Goal: Task Accomplishment & Management: Manage account settings

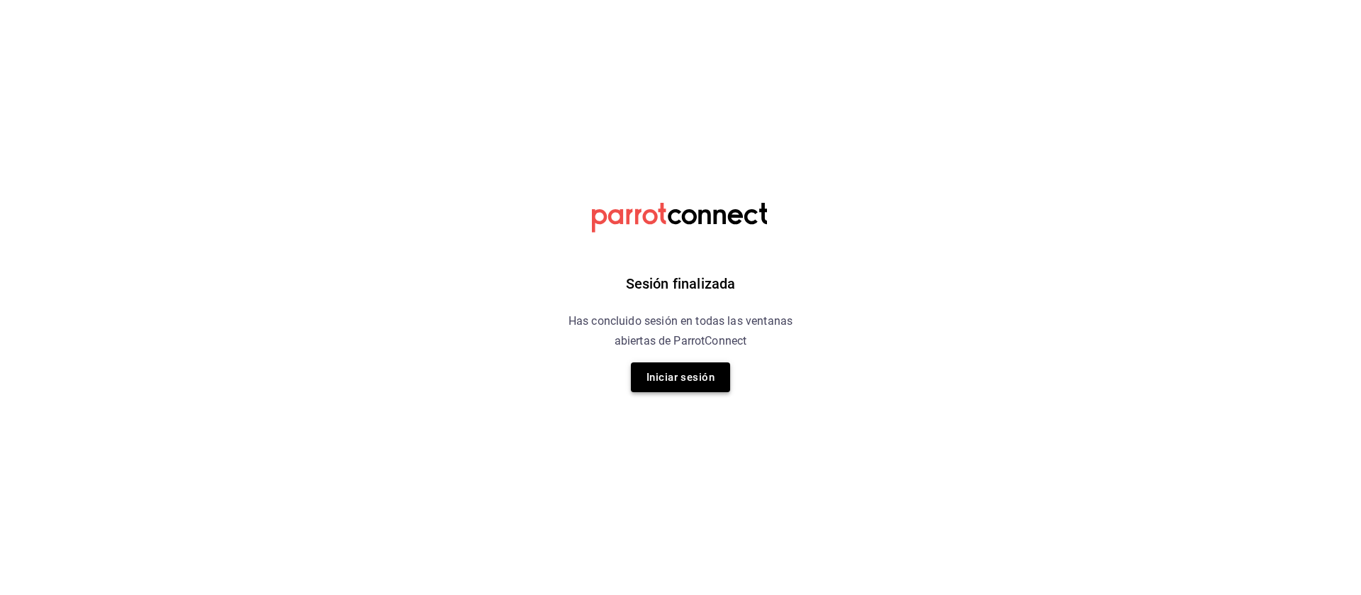
click at [672, 373] on button "Iniciar sesión" at bounding box center [680, 377] width 99 height 30
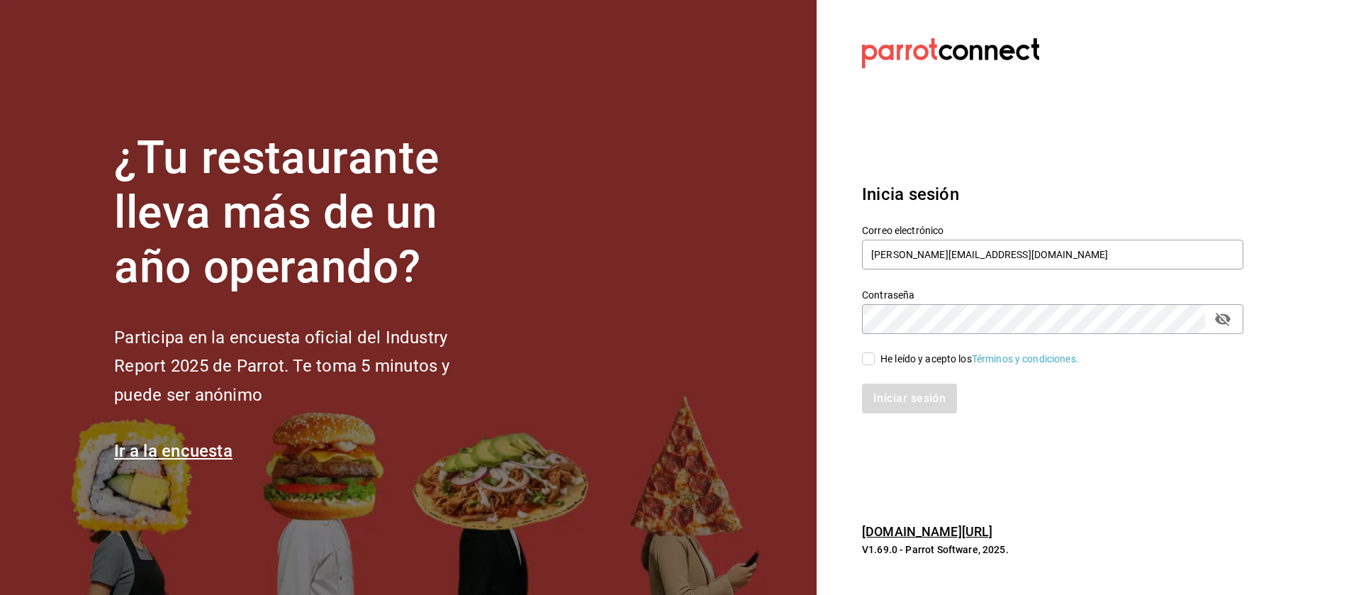
click at [875, 364] on span "He leído y acepto los Términos y condiciones." at bounding box center [977, 359] width 204 height 15
click at [875, 364] on input "He leído y acepto los Términos y condiciones." at bounding box center [868, 358] width 13 height 13
checkbox input "true"
click at [895, 387] on button "Iniciar sesión" at bounding box center [910, 399] width 96 height 30
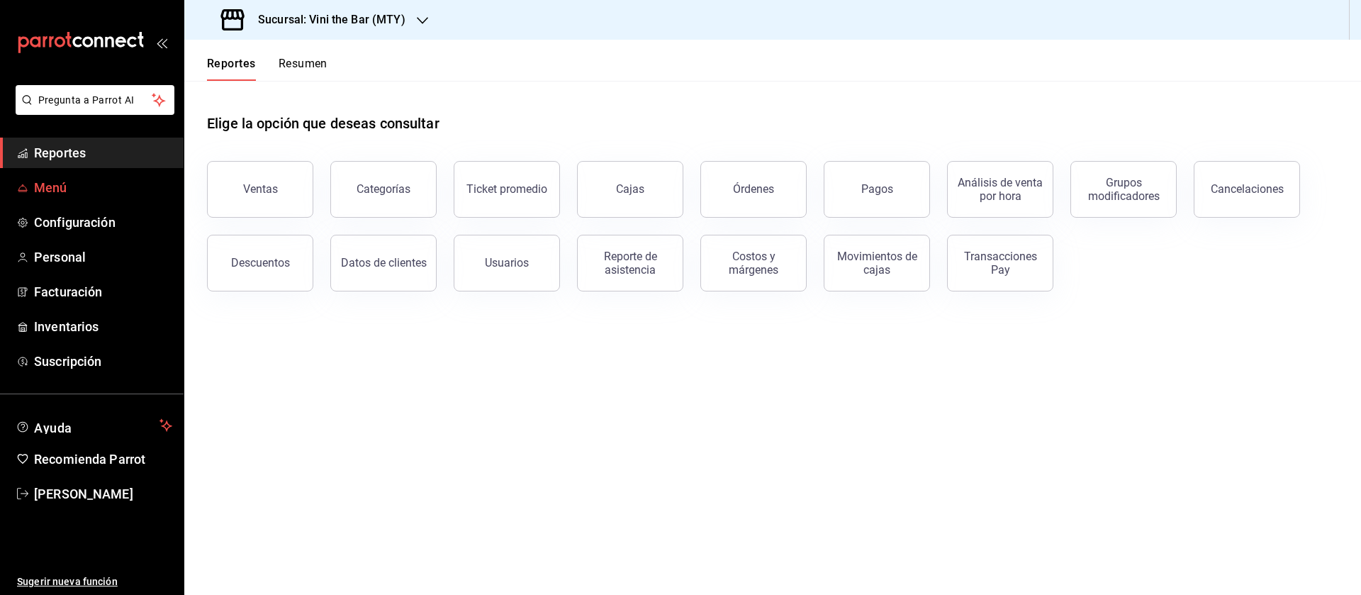
click at [84, 184] on span "Menú" at bounding box center [103, 187] width 138 height 19
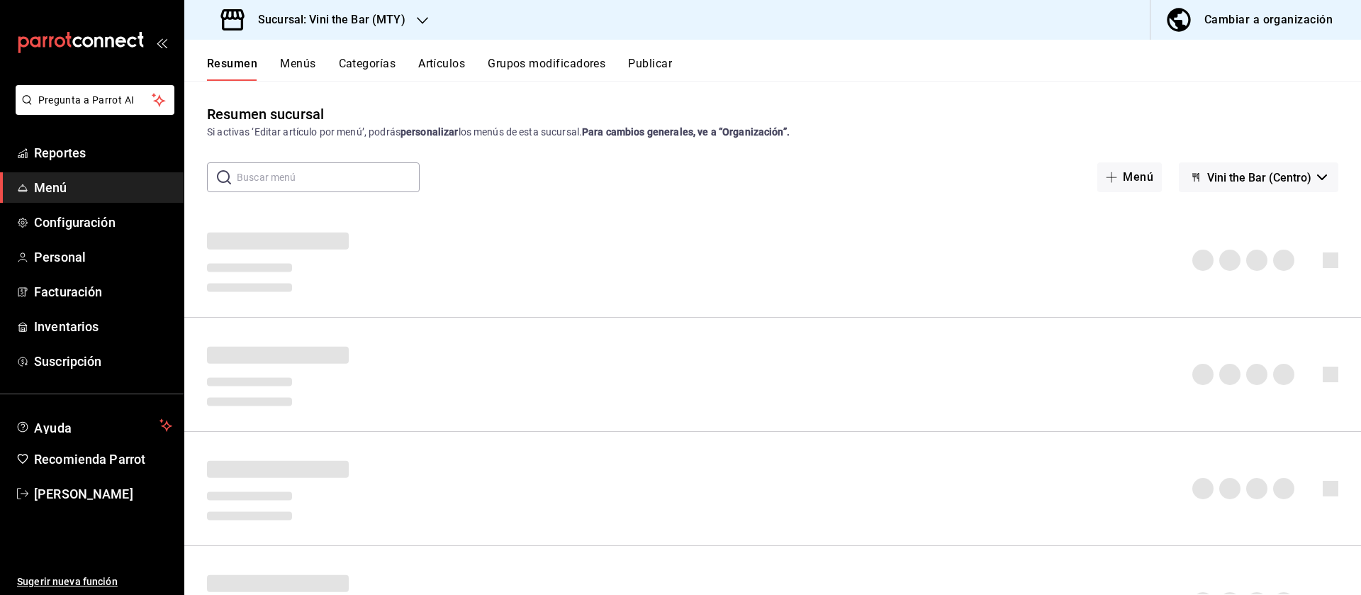
click at [346, 7] on div "Sucursal: Vini the Bar (MTY)" at bounding box center [315, 20] width 238 height 40
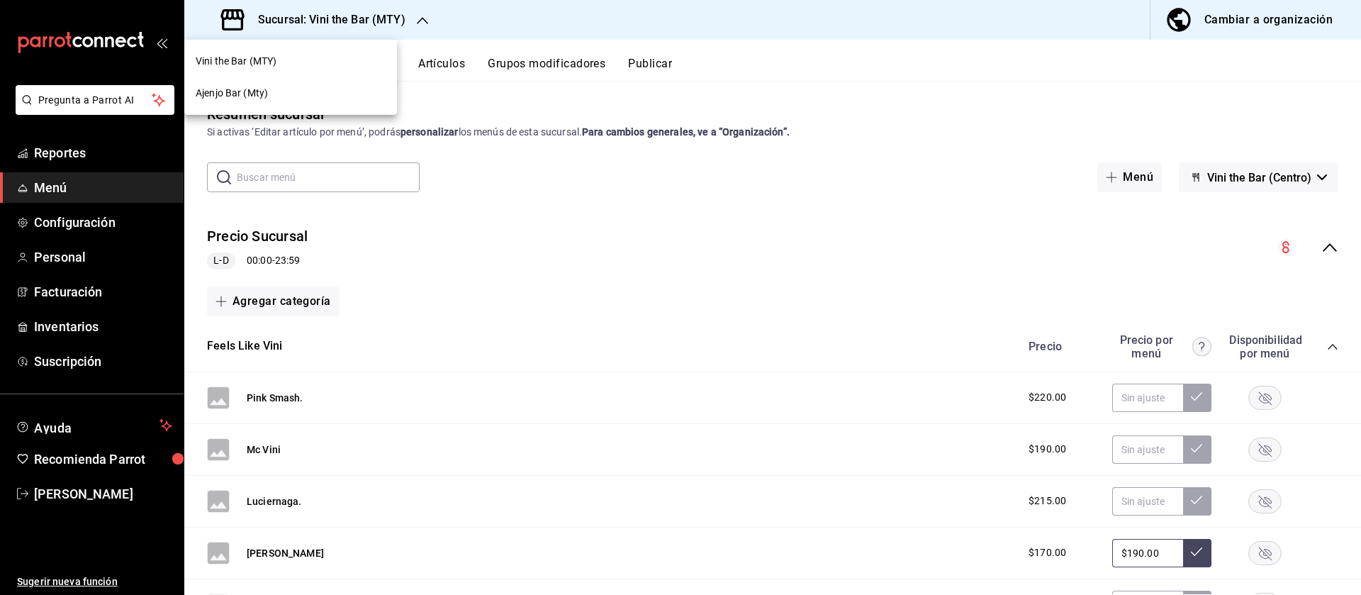
click at [311, 91] on div "Ajenjo Bar (Mty)" at bounding box center [291, 93] width 190 height 15
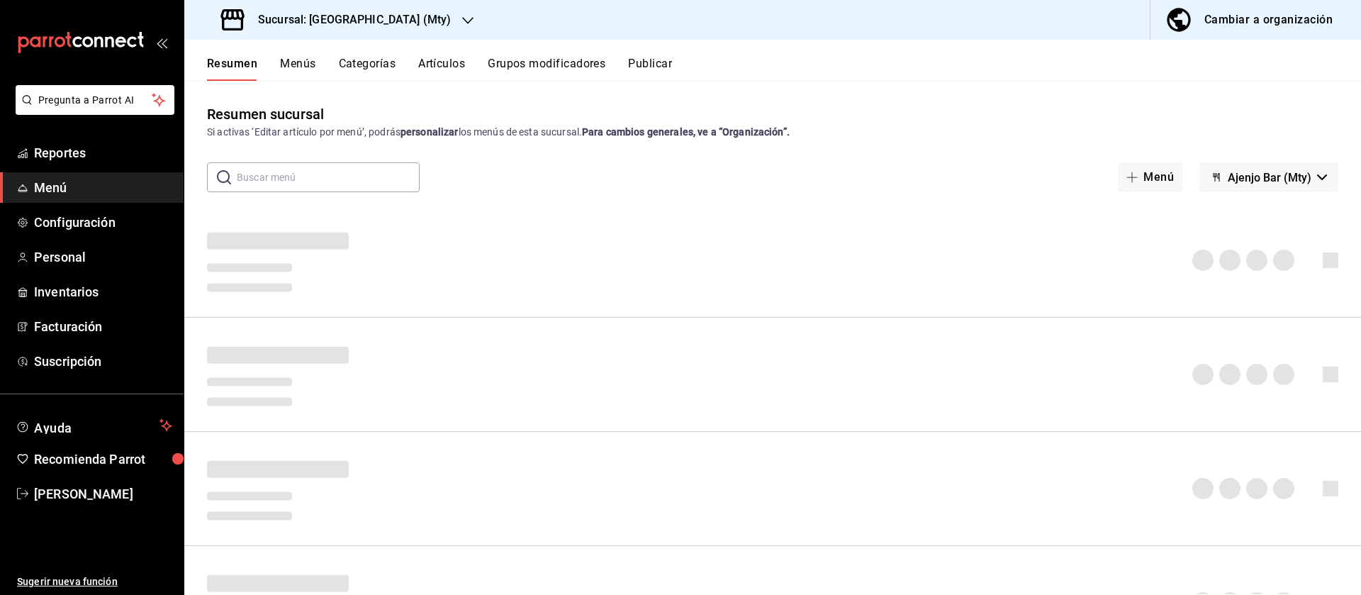
click at [433, 61] on button "Artículos" at bounding box center [441, 69] width 47 height 24
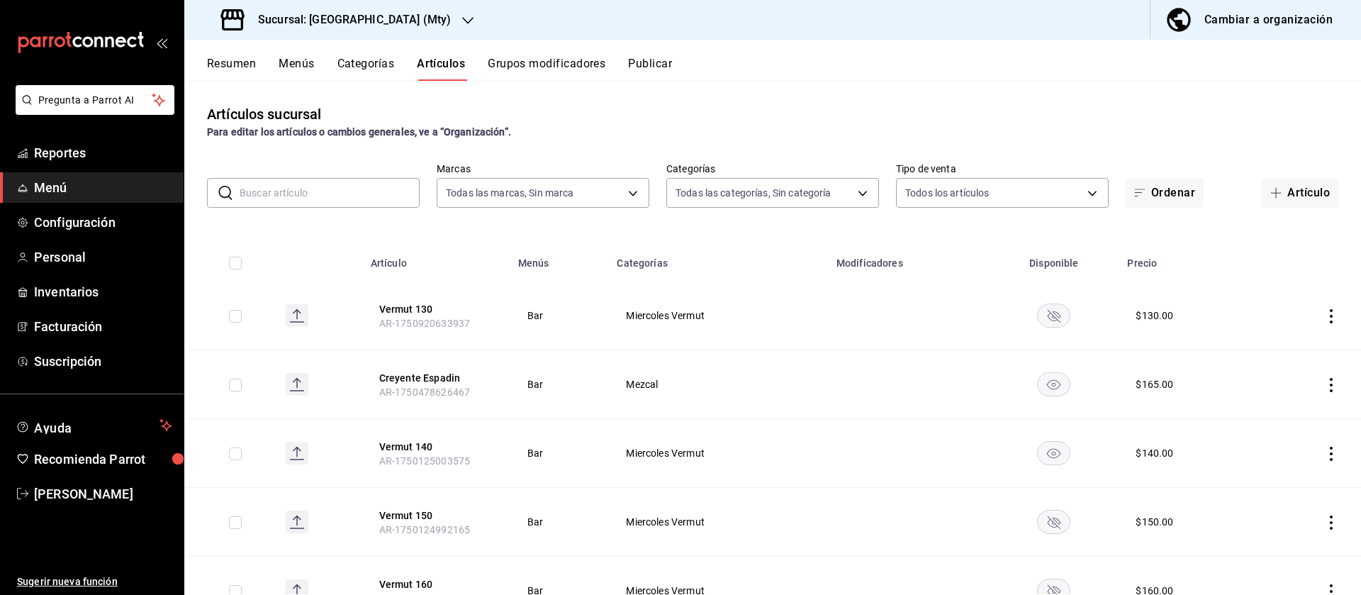
type input "19ee0042-c5b8-4e4d-8e31-db8a8c8b8646"
type input "1f2111e3-86ff-4ba4-a8ec-b7449a377bc9,a9cc708c-05fc-48f7-86bb-827e0661e438,99354…"
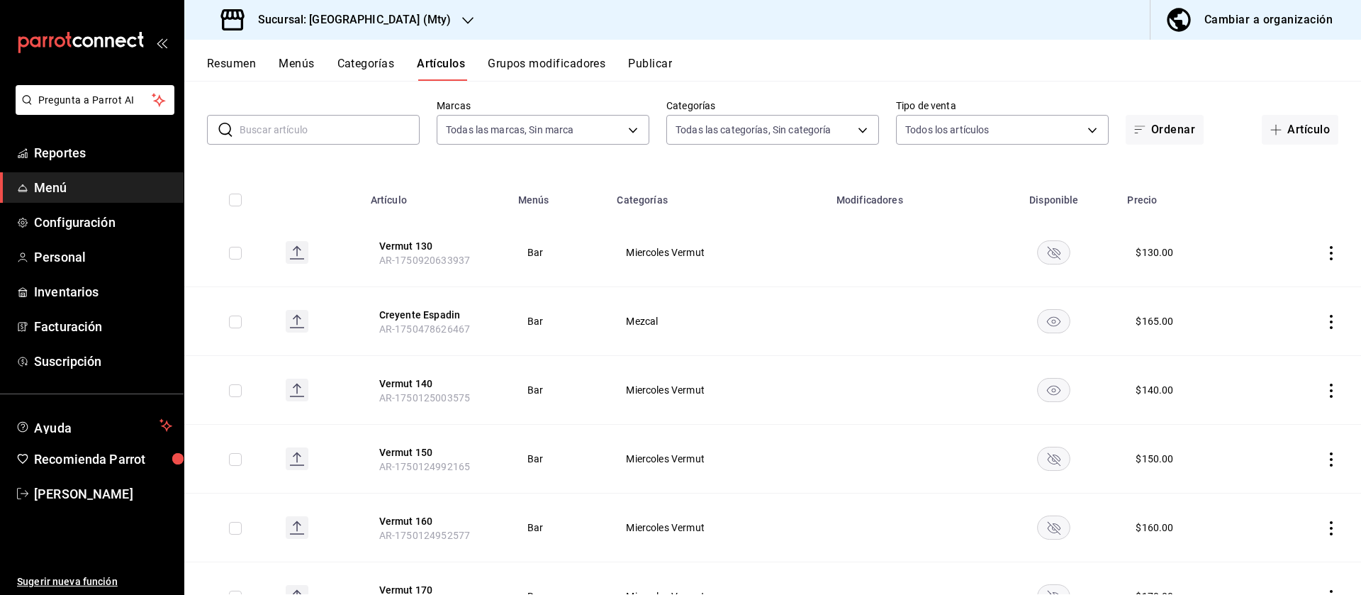
scroll to position [64, 0]
click at [1041, 384] on rect "availability-product" at bounding box center [1054, 388] width 33 height 23
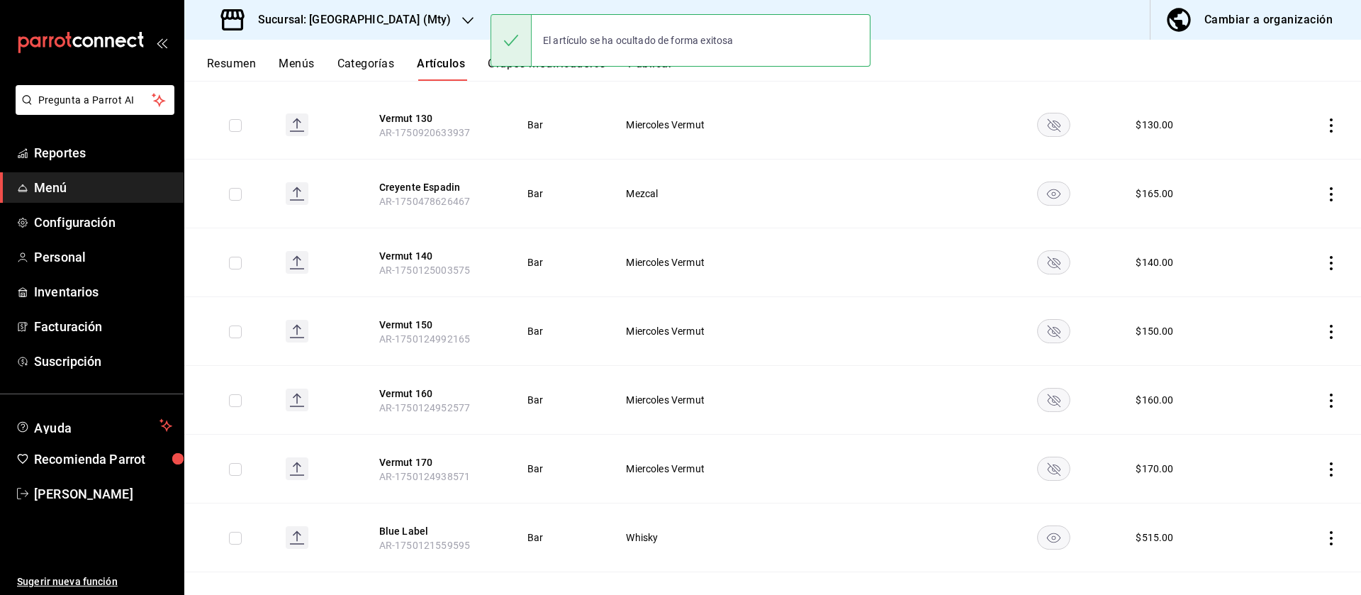
scroll to position [212, 0]
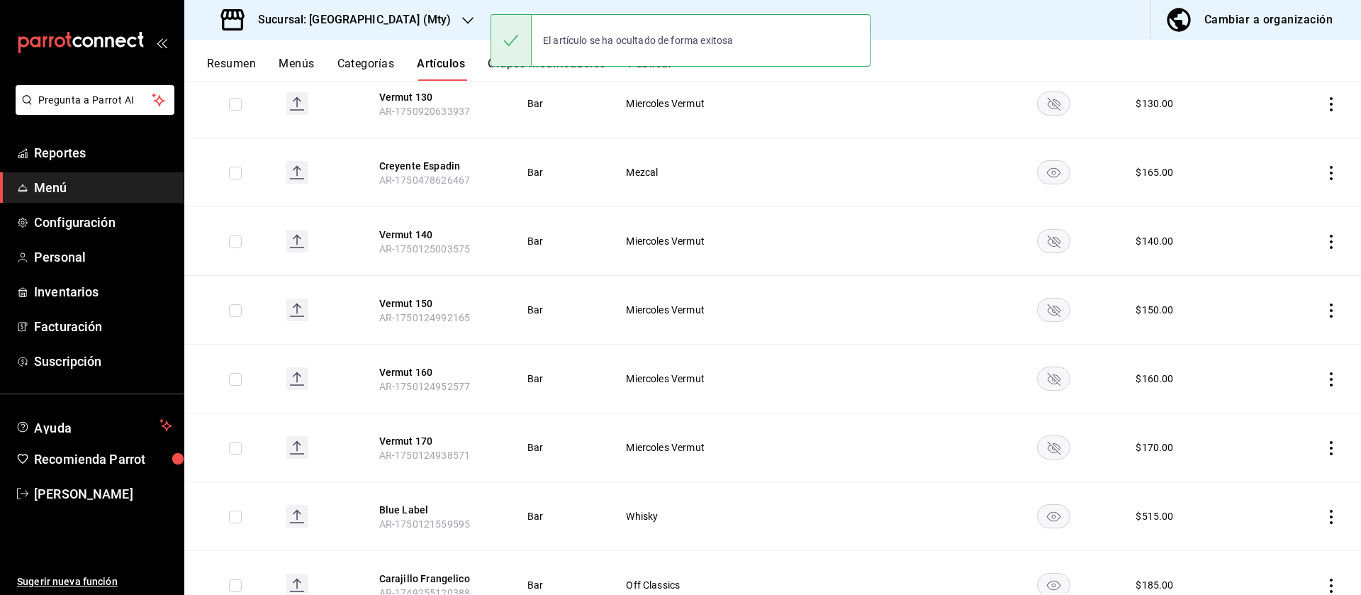
click at [1055, 381] on rect "availability-product" at bounding box center [1054, 378] width 33 height 23
